Goal: Task Accomplishment & Management: Manage account settings

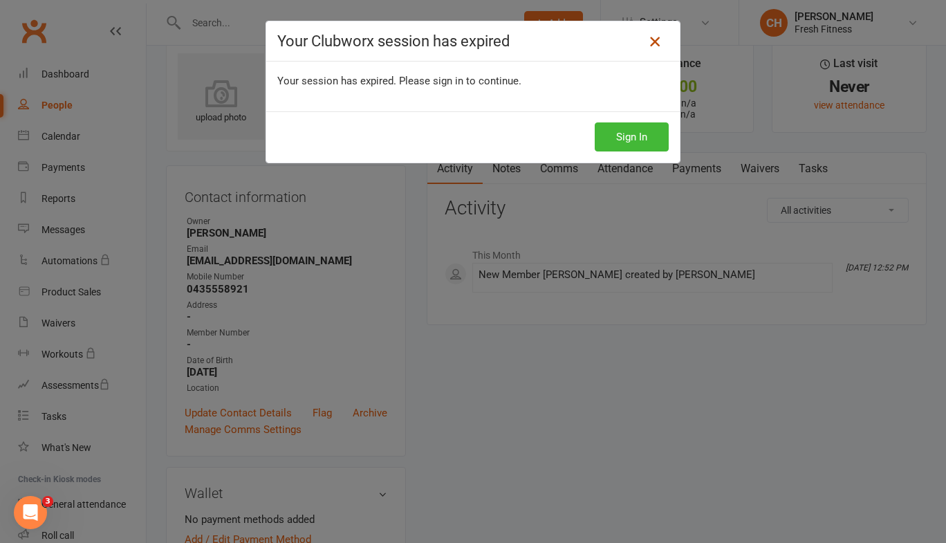
click at [646, 39] on icon at bounding box center [654, 41] width 17 height 17
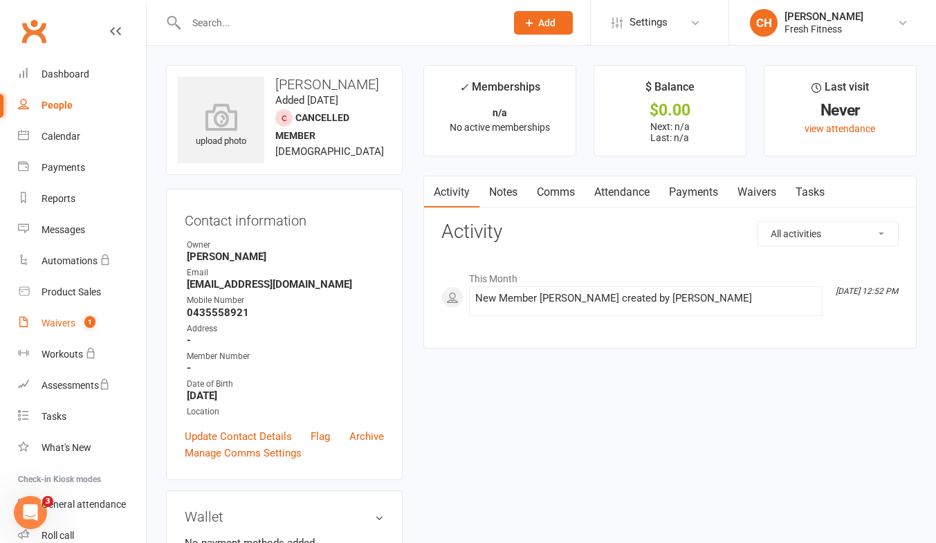
click at [54, 322] on div "Waivers" at bounding box center [58, 322] width 34 height 11
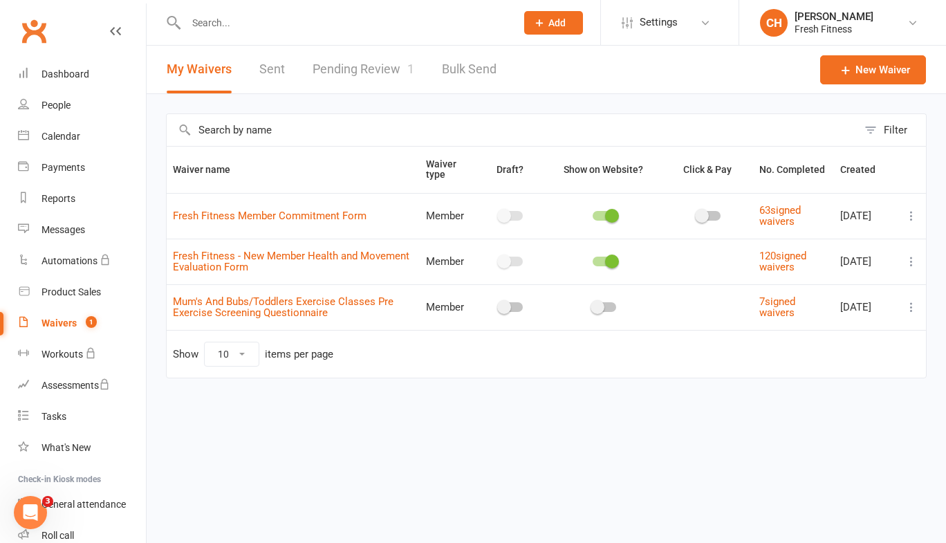
click at [367, 70] on link "Pending Review 1" at bounding box center [364, 70] width 102 height 48
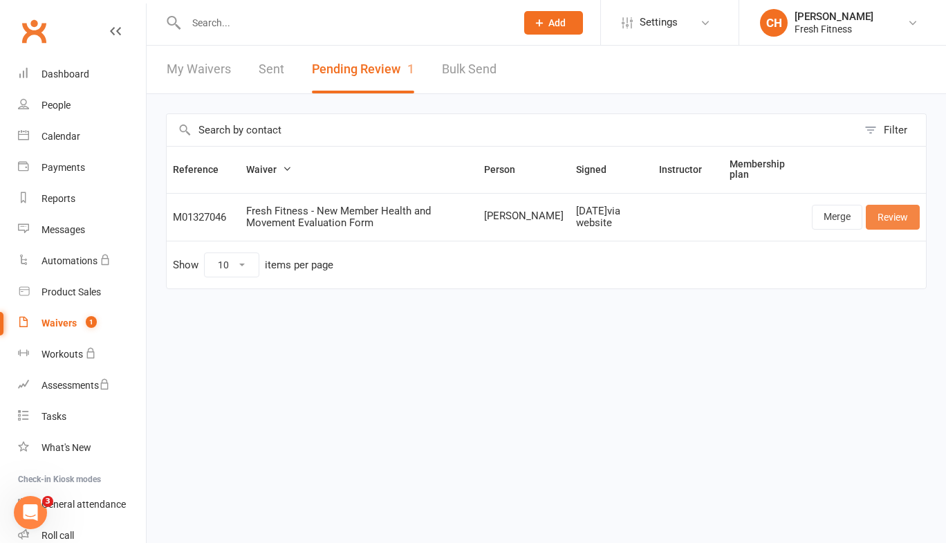
click at [878, 215] on link "Review" at bounding box center [893, 217] width 54 height 25
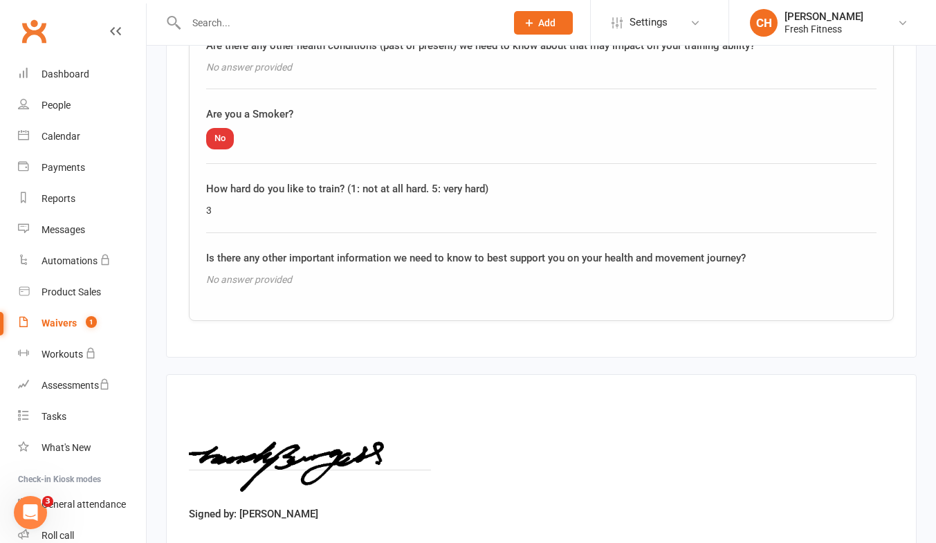
scroll to position [1884, 0]
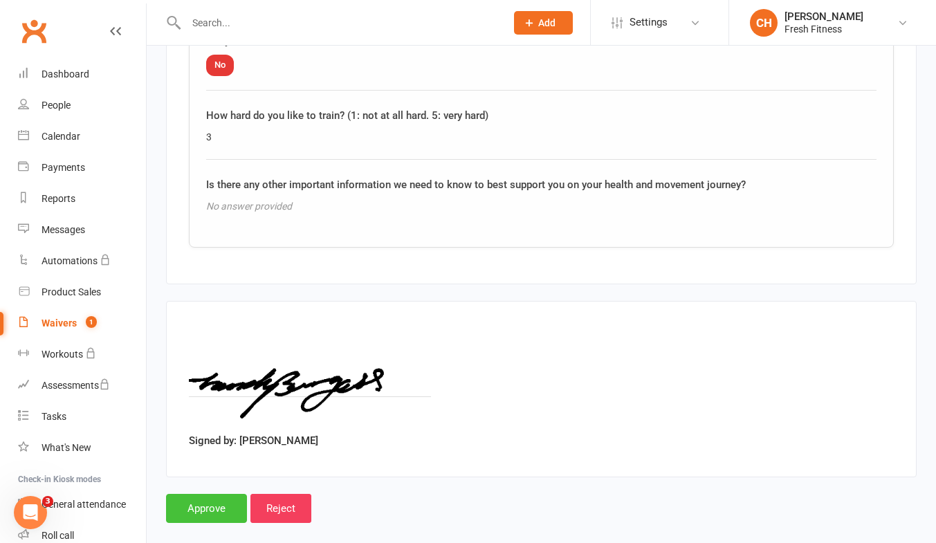
click at [202, 494] on input "Approve" at bounding box center [206, 508] width 81 height 29
